Goal: Check status

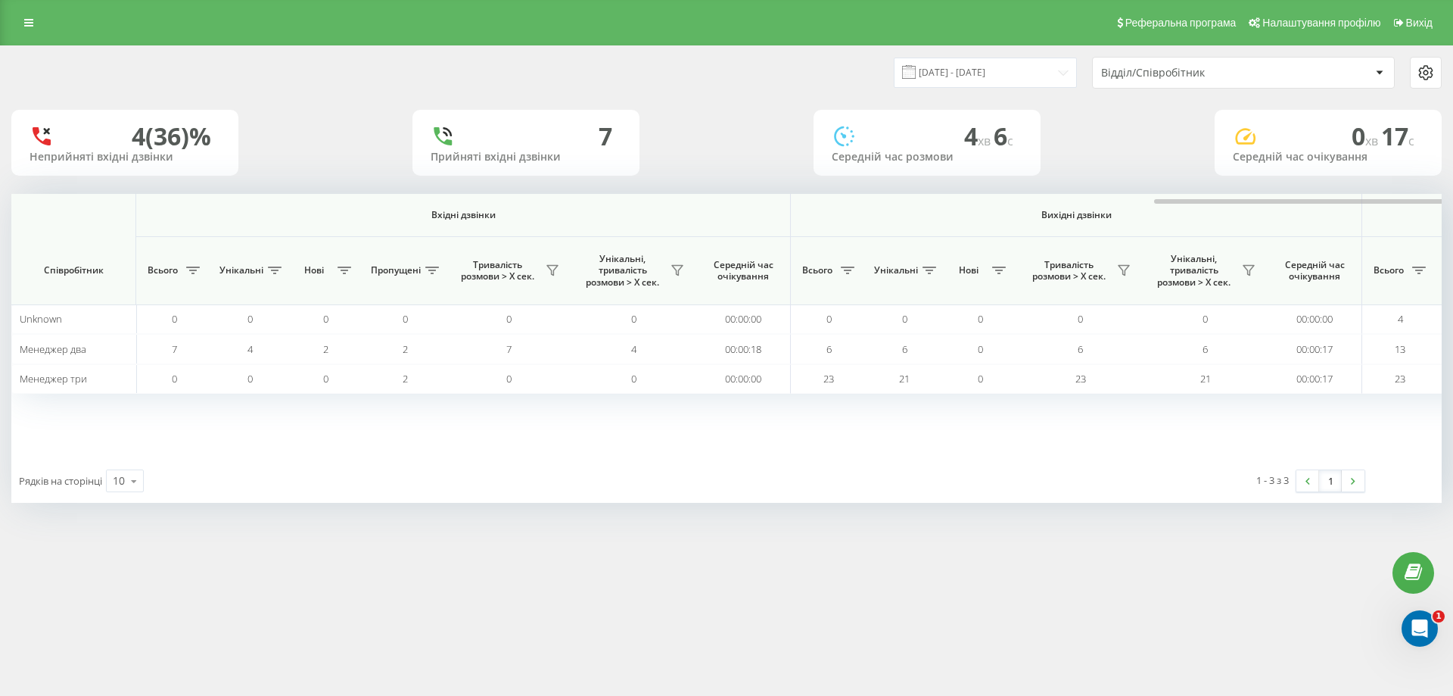
scroll to position [0, 681]
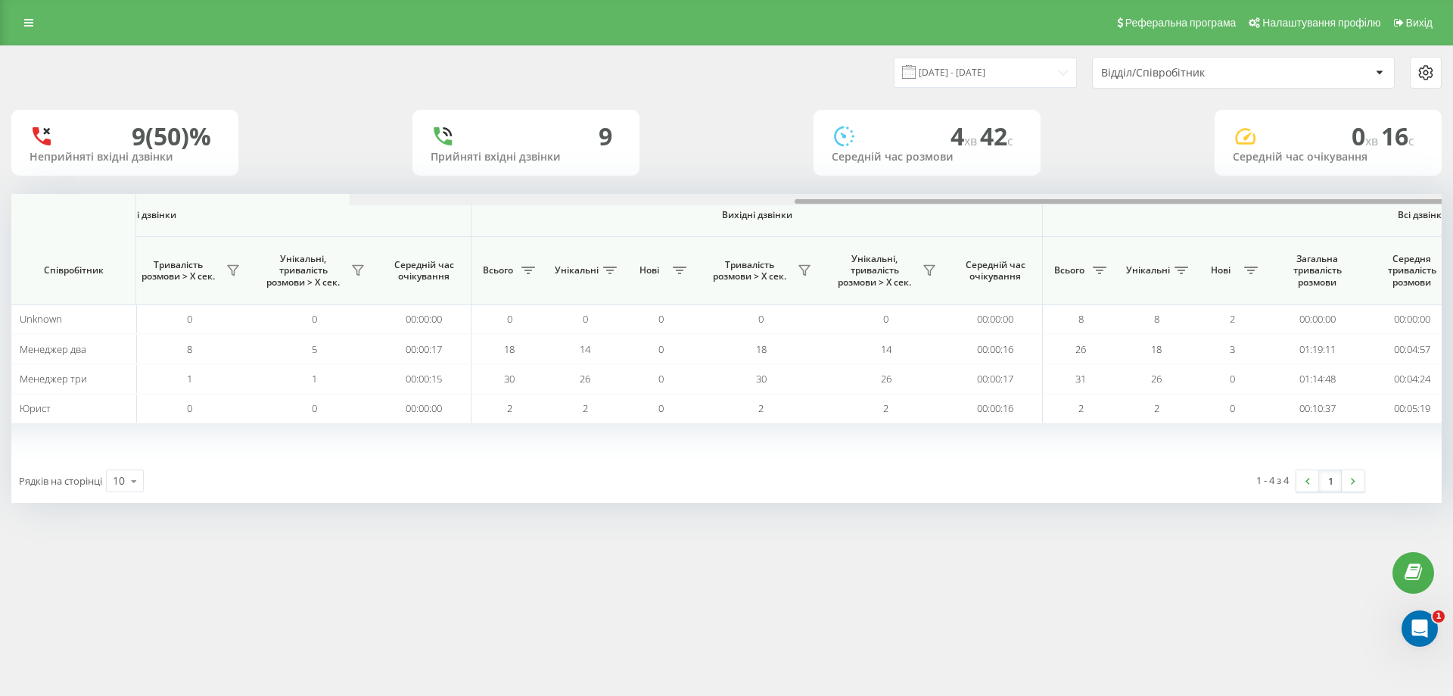
scroll to position [0, 681]
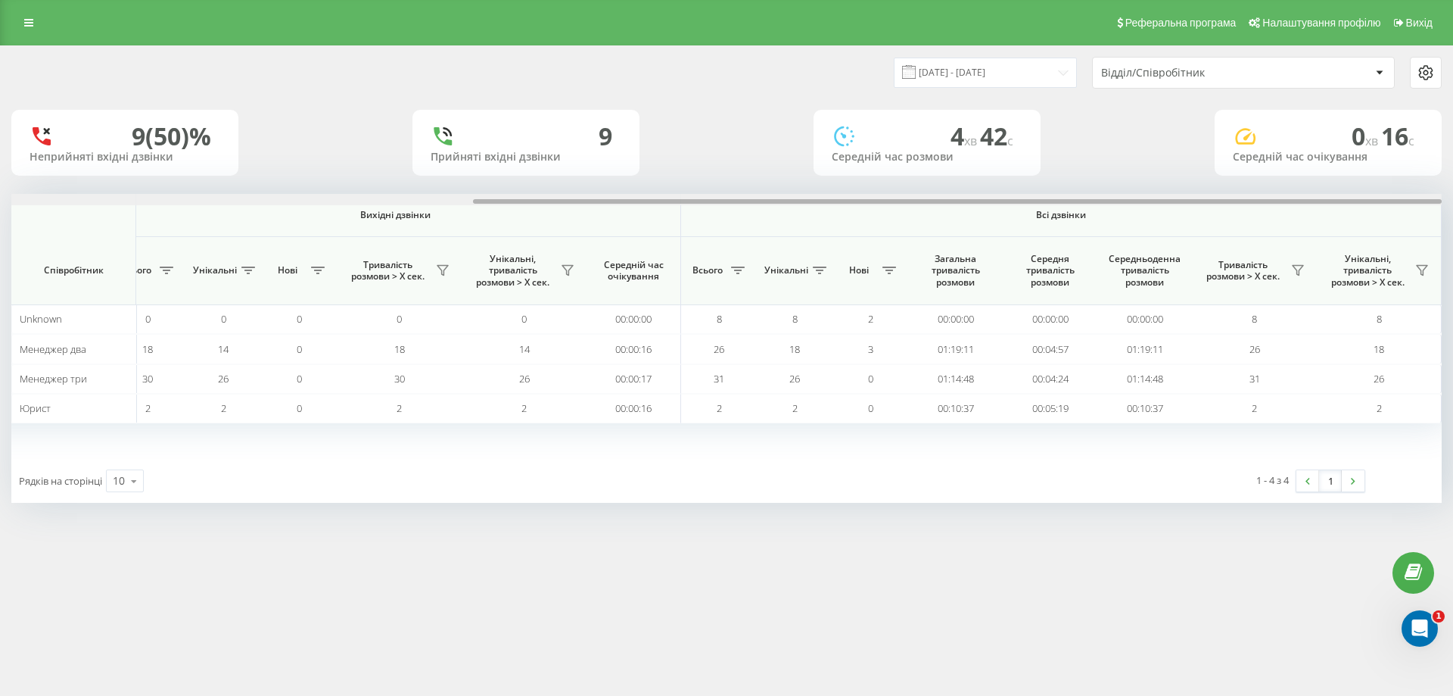
drag, startPoint x: 389, startPoint y: 199, endPoint x: 1212, endPoint y: 140, distance: 824.8
click at [1212, 140] on div "21.08.2025 - 21.08.2025 Відділ/Співробітник 9 (50)% Неприйняті вхідні дзвінки 9…" at bounding box center [726, 274] width 1431 height 456
click at [1306, 269] on button at bounding box center [1298, 270] width 23 height 24
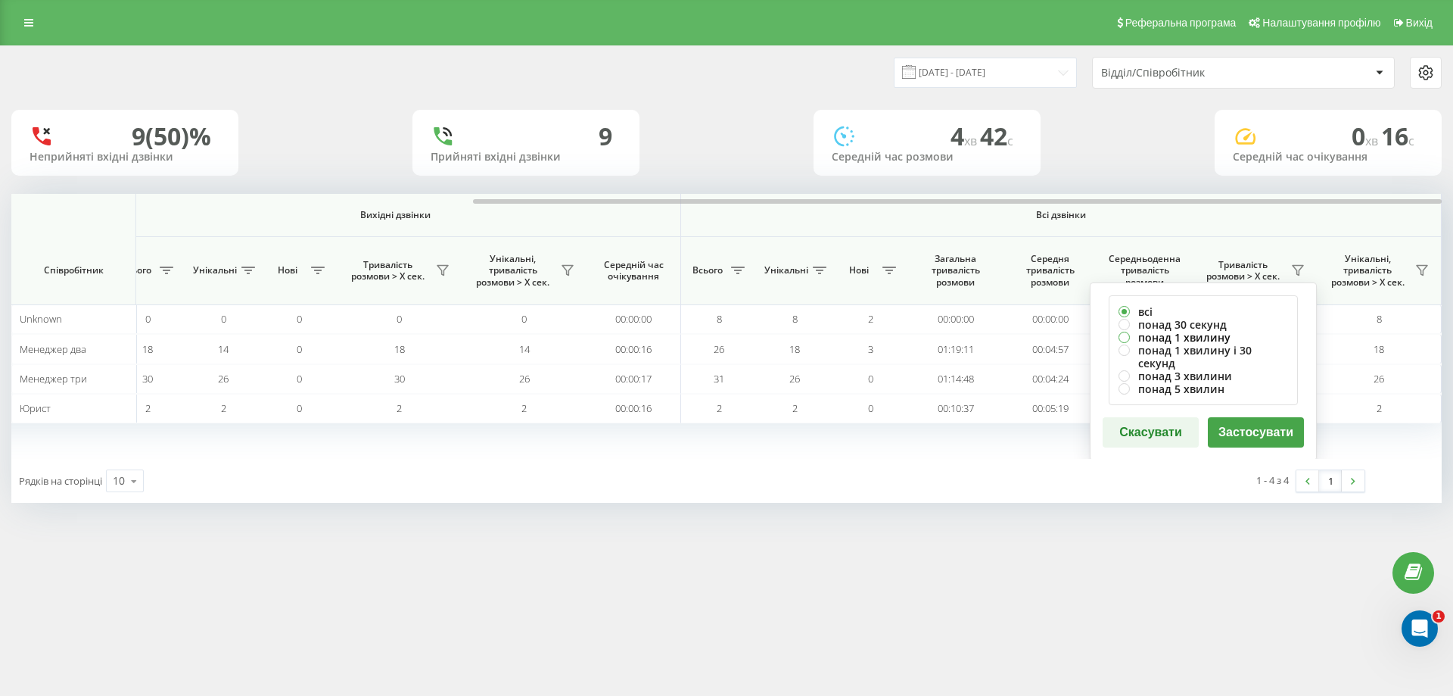
click at [1191, 340] on label "понад 1 хвилину" at bounding box center [1204, 337] width 170 height 13
radio input "true"
click at [1262, 419] on button "Застосувати" at bounding box center [1256, 432] width 96 height 30
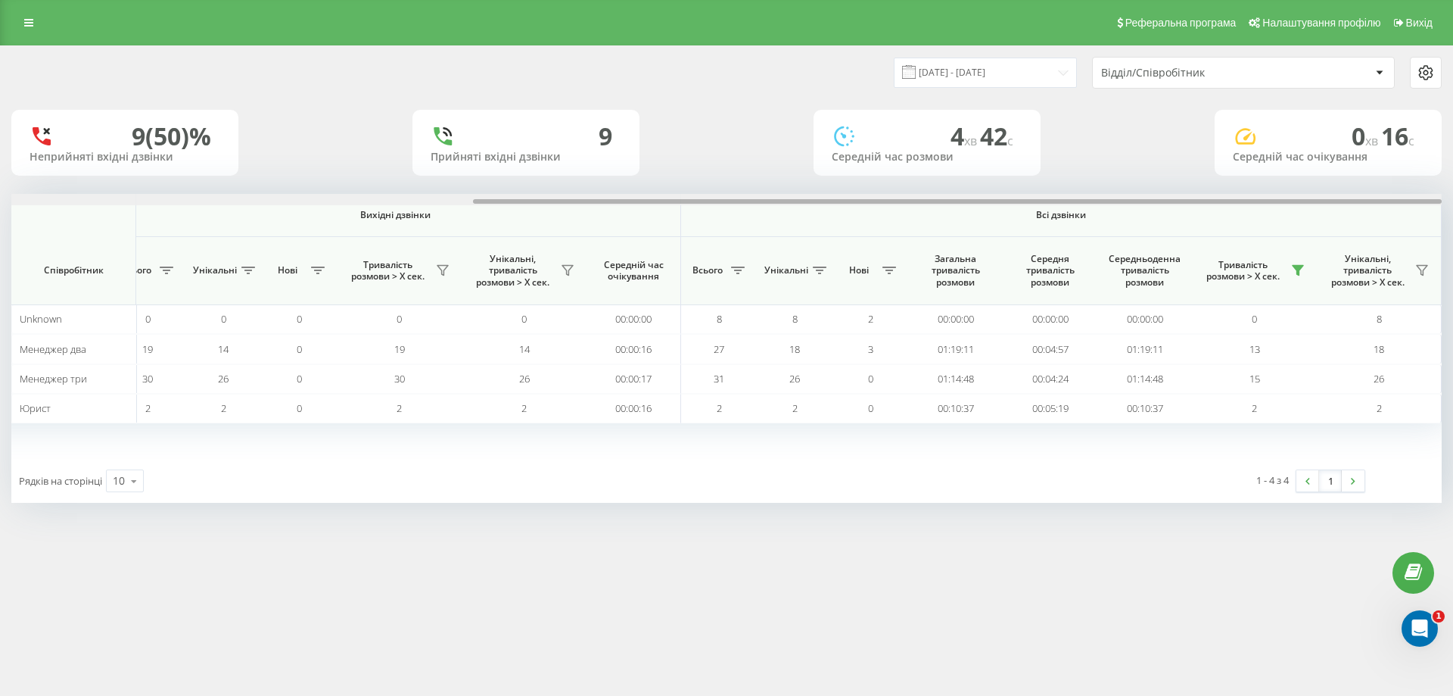
drag, startPoint x: 481, startPoint y: 202, endPoint x: 1135, endPoint y: 223, distance: 654.3
click at [1135, 223] on div "Вхідні дзвінки Вихідні дзвінки Всі дзвінки Співробітник Всього Унікальні Нові П…" at bounding box center [726, 326] width 1431 height 265
click at [1418, 273] on icon at bounding box center [1422, 270] width 12 height 12
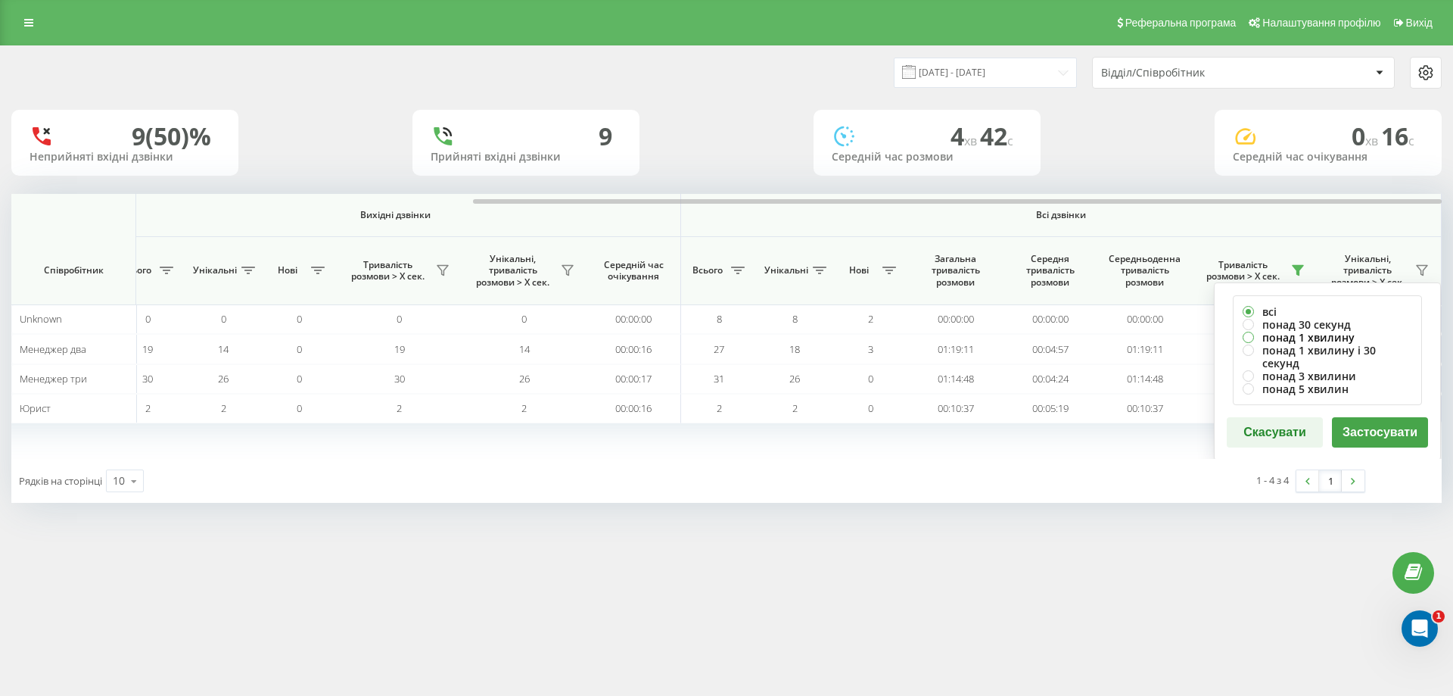
click at [1340, 340] on label "понад 1 хвилину" at bounding box center [1328, 337] width 170 height 13
radio input "true"
click at [1417, 231] on th "Всі дзвінки" at bounding box center [1061, 215] width 761 height 43
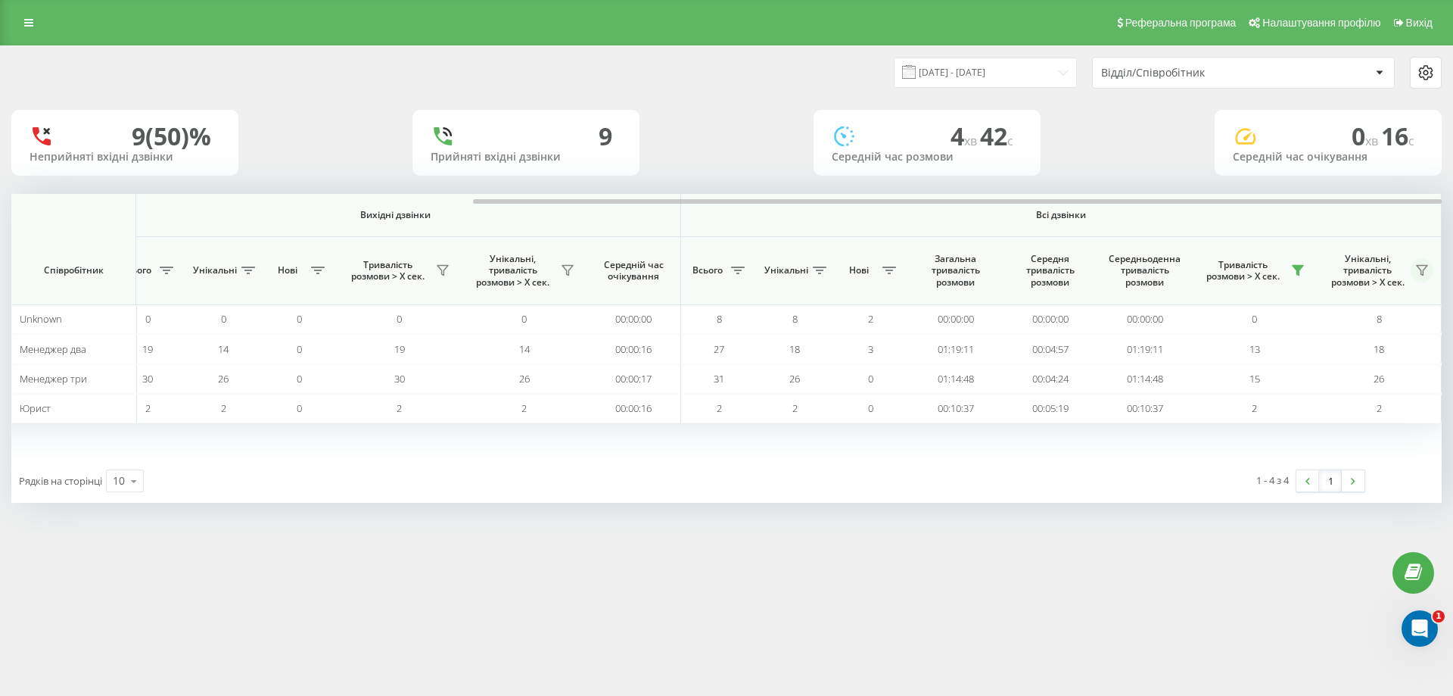
click at [1418, 276] on icon at bounding box center [1422, 270] width 12 height 12
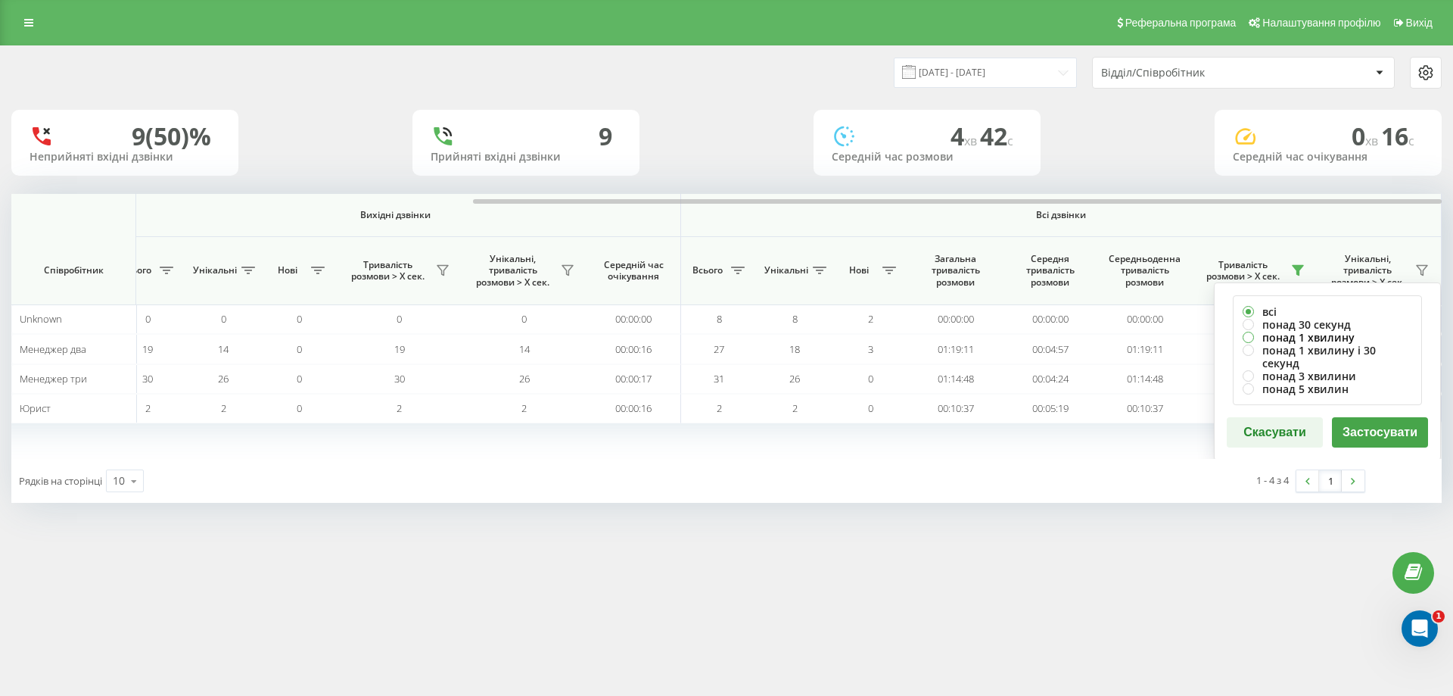
click at [1326, 336] on label "понад 1 хвилину" at bounding box center [1328, 337] width 170 height 13
radio input "true"
click at [1385, 417] on button "Застосувати" at bounding box center [1380, 432] width 96 height 30
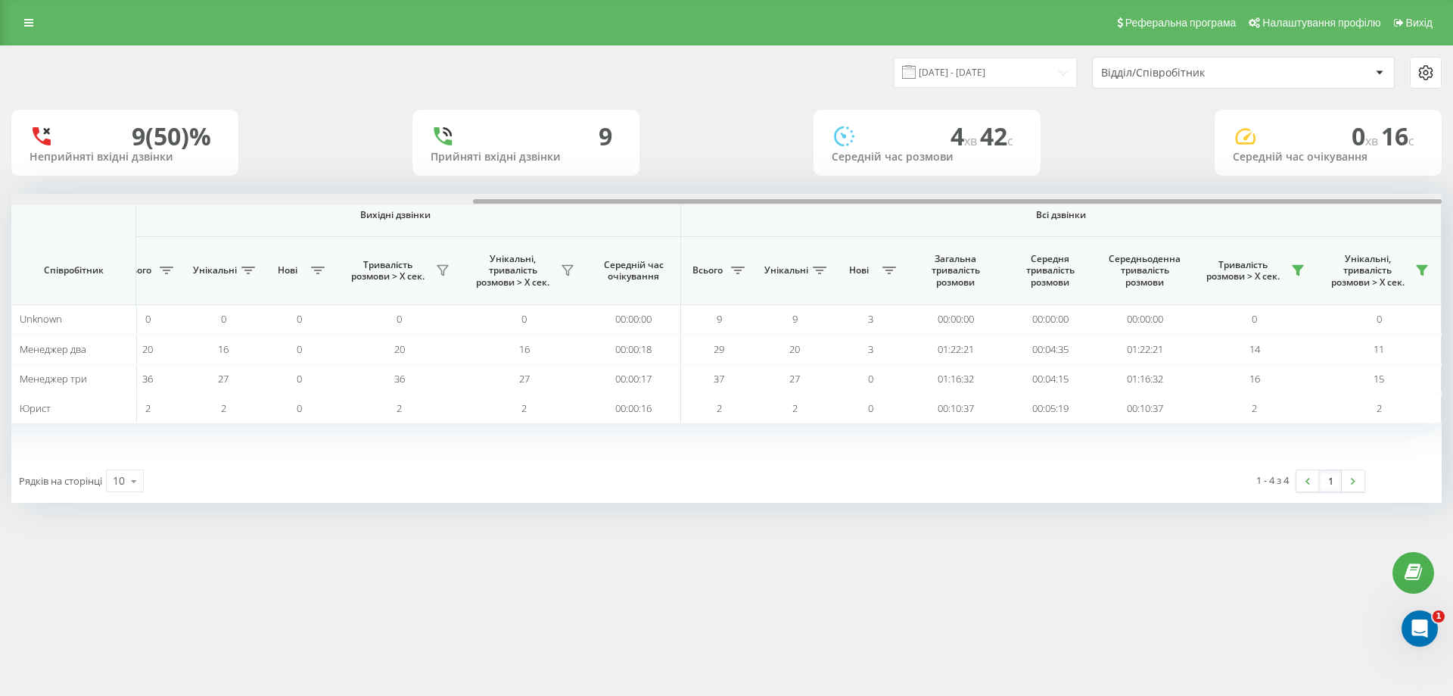
drag, startPoint x: 669, startPoint y: 199, endPoint x: 1312, endPoint y: 188, distance: 643.4
click at [1312, 188] on div "21.08.2025 - 21.08.2025 Відділ/Співробітник 9 (50)% Неприйняті вхідні дзвінки 9…" at bounding box center [726, 274] width 1431 height 456
